Goal: Information Seeking & Learning: Find specific page/section

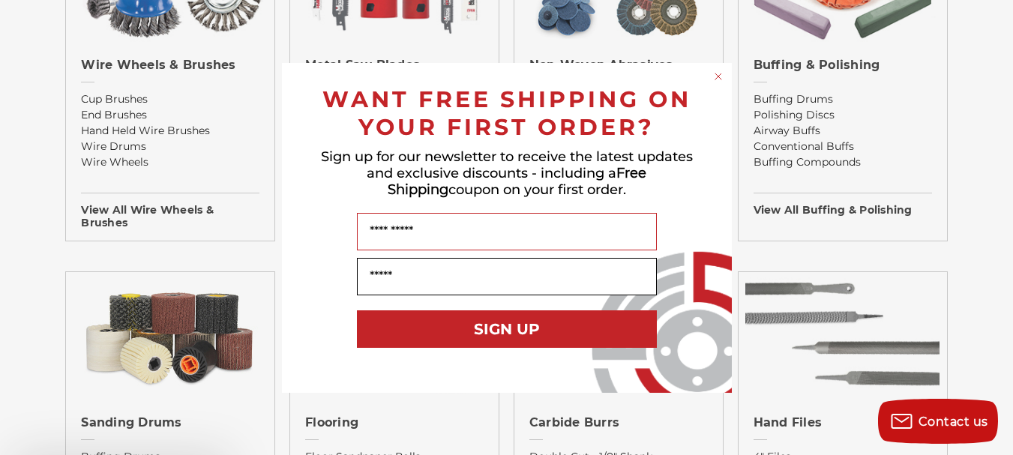
scroll to position [1199, 0]
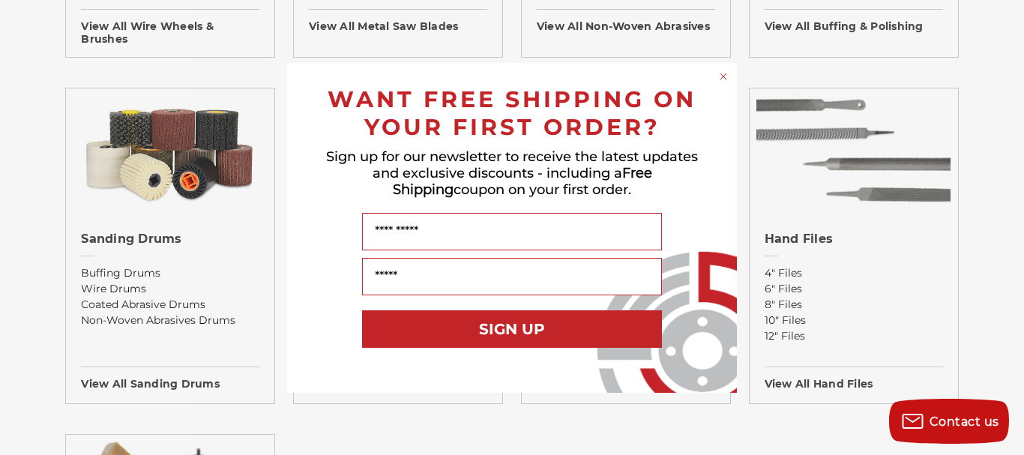
click at [722, 78] on icon "Close dialog" at bounding box center [723, 76] width 6 height 6
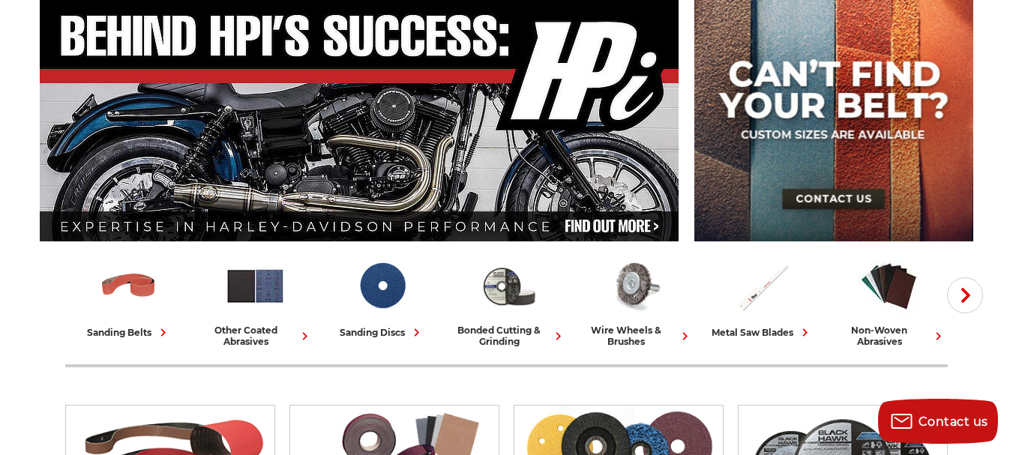
scroll to position [0, 0]
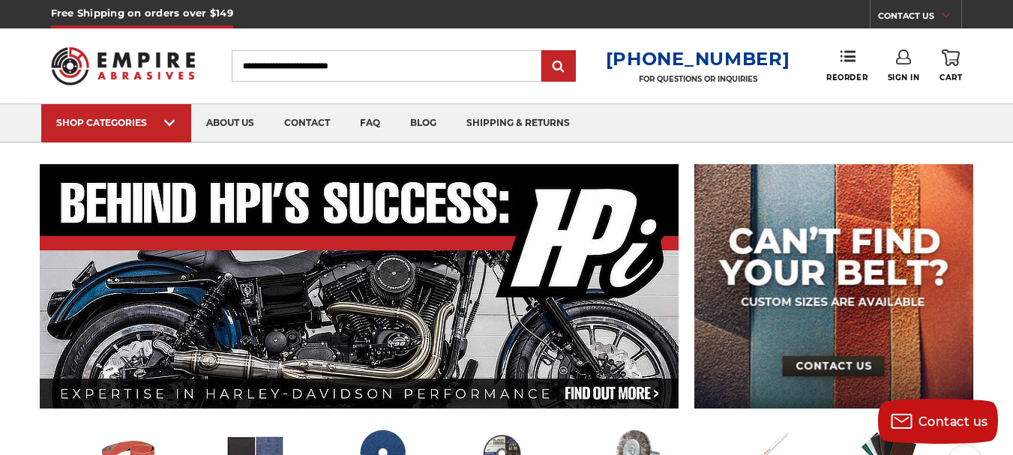
click at [297, 63] on input "Search" at bounding box center [387, 65] width 310 height 31
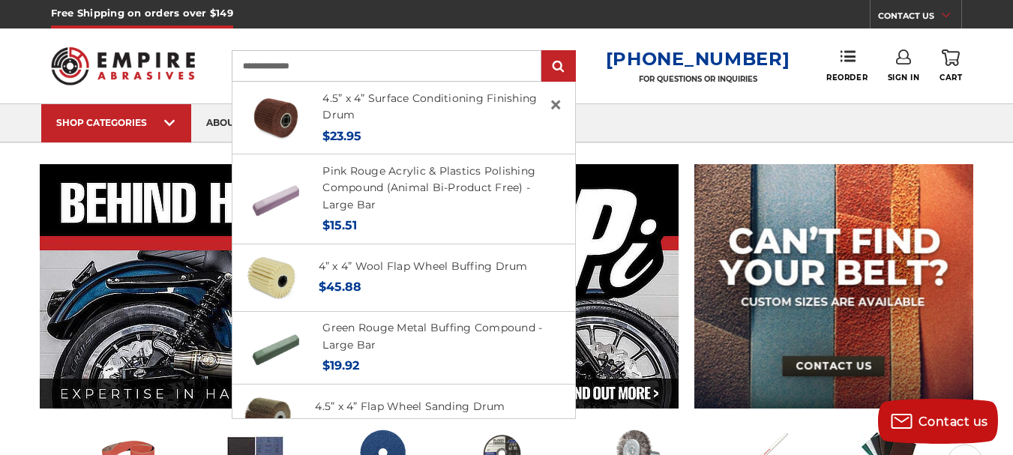
type input "**********"
click at [544, 52] on input "submit" at bounding box center [559, 67] width 30 height 30
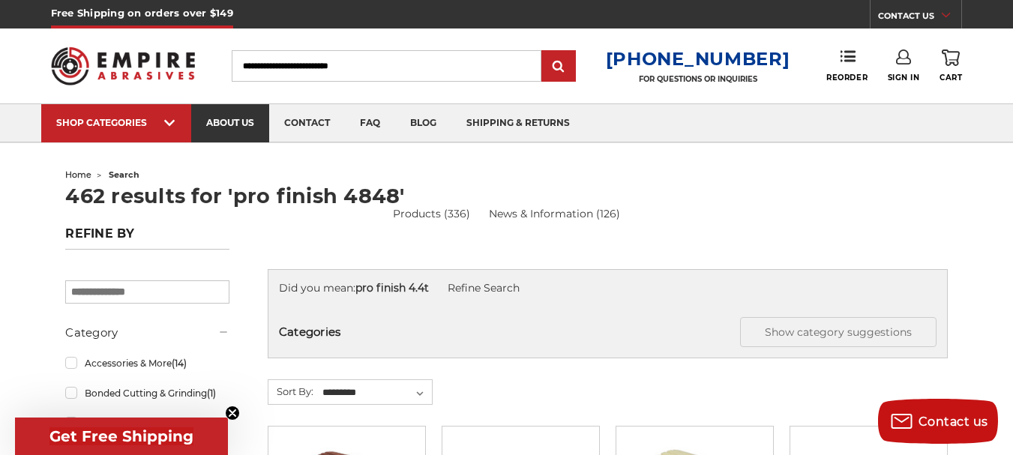
click at [226, 123] on link "about us" at bounding box center [230, 123] width 78 height 38
